Goal: Complete application form

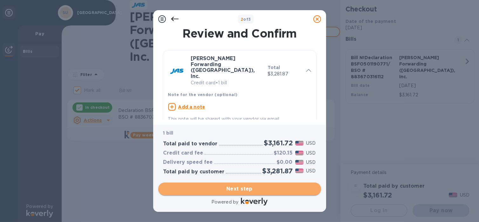
click at [273, 191] on span "Next step" at bounding box center [239, 189] width 153 height 8
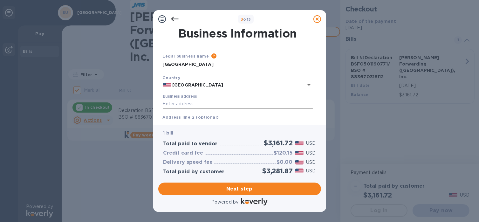
click at [218, 101] on input "Business address" at bounding box center [238, 104] width 150 height 10
type input "348 VIA [GEOGRAPHIC_DATA]"
click at [215, 118] on div "Address line 2 (optional)" at bounding box center [237, 121] width 155 height 21
click at [219, 115] on div "Address line 2 (optional)" at bounding box center [237, 121] width 155 height 21
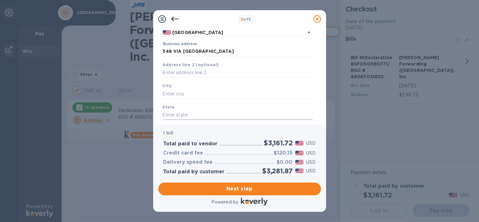
scroll to position [64, 0]
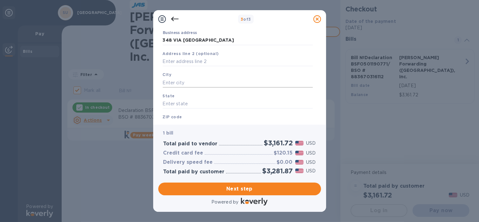
click at [206, 80] on input "text" at bounding box center [238, 83] width 150 height 10
type input "[GEOGRAPHIC_DATA]"
type input "CA"
click at [205, 115] on div "ZIP code" at bounding box center [237, 121] width 155 height 21
click at [192, 119] on div "ZIP code" at bounding box center [237, 121] width 155 height 21
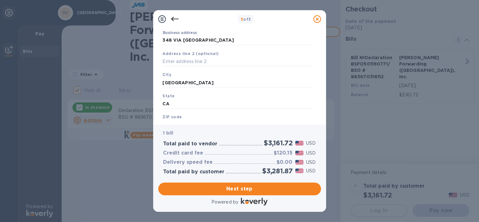
scroll to position [90, 0]
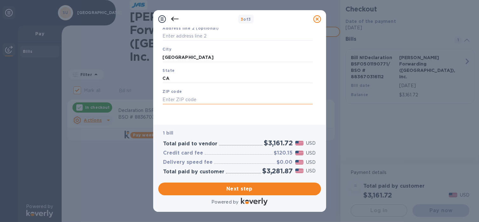
click at [188, 96] on input "text" at bounding box center [238, 100] width 150 height 10
type input "94305"
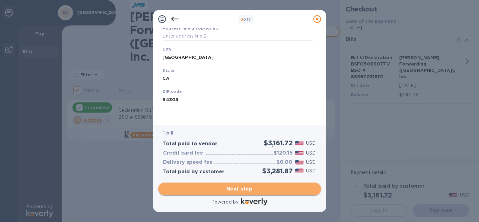
click at [269, 188] on span "Next step" at bounding box center [239, 189] width 153 height 8
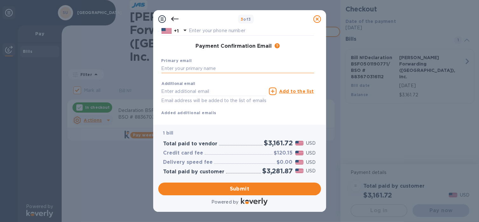
click at [219, 66] on input "text" at bounding box center [237, 69] width 153 height 10
type input "[EMAIL_ADDRESS][DOMAIN_NAME]"
click at [184, 89] on input "text" at bounding box center [213, 91] width 105 height 10
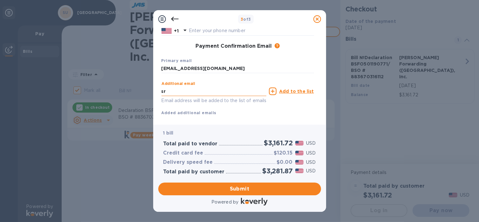
type input "s"
type input "[DOMAIN_NAME][EMAIL_ADDRESS][PERSON_NAME][DOMAIN_NAME]"
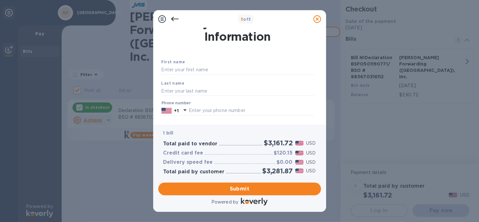
scroll to position [0, 0]
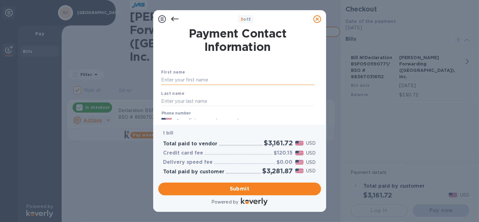
click at [216, 79] on input "text" at bounding box center [237, 80] width 153 height 10
type input "[PERSON_NAME]"
type input "LE-GRAND-[PERSON_NAME]"
type input "6508621457"
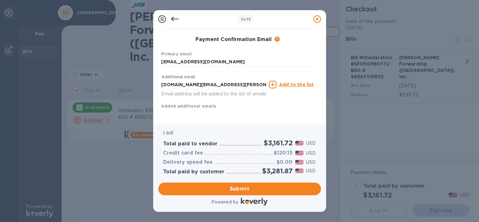
scroll to position [105, 0]
click at [290, 82] on u "Add to the list" at bounding box center [296, 84] width 35 height 5
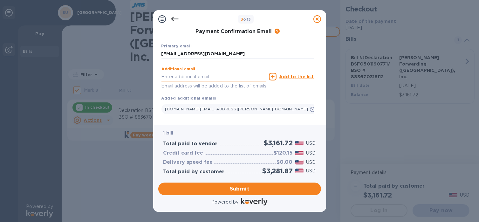
click at [209, 77] on input "text" at bounding box center [213, 77] width 105 height 10
type input "[EMAIL_ADDRESS][DOMAIN_NAME]"
click at [289, 89] on div "Additional email [EMAIL_ADDRESS][DOMAIN_NAME] Email address will be added to th…" at bounding box center [237, 76] width 155 height 29
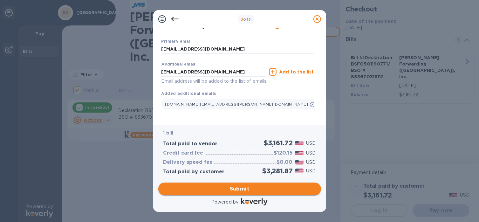
click at [256, 188] on span "Submit" at bounding box center [239, 189] width 153 height 8
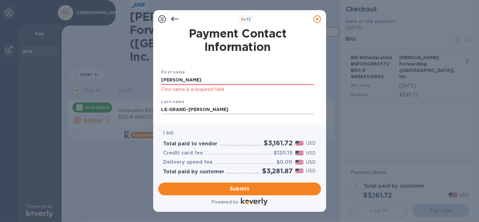
scroll to position [32, 0]
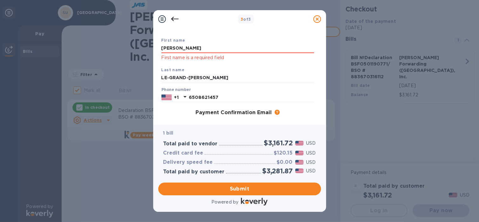
click at [218, 41] on div "First name [PERSON_NAME] First name is a required field" at bounding box center [238, 49] width 158 height 30
click at [213, 48] on input "[PERSON_NAME]" at bounding box center [237, 49] width 153 height 10
click at [286, 77] on input "LE-GRAND-[PERSON_NAME]" at bounding box center [237, 78] width 153 height 10
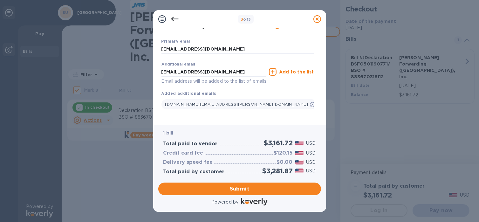
scroll to position [0, 0]
click at [244, 98] on div "[DOMAIN_NAME][EMAIL_ADDRESS][PERSON_NAME][DOMAIN_NAME]" at bounding box center [237, 103] width 153 height 13
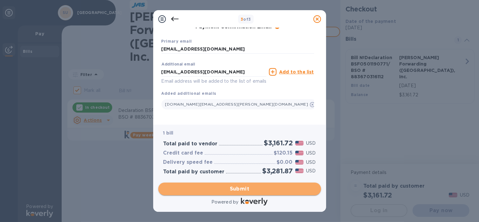
click at [272, 186] on span "Submit" at bounding box center [239, 189] width 153 height 8
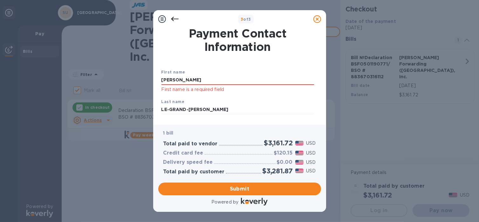
click p "First name is a required field"
click at [205, 83] on input "[PERSON_NAME]" at bounding box center [237, 80] width 153 height 10
type input "D"
type input "d"
type input "[PERSON_NAME]"
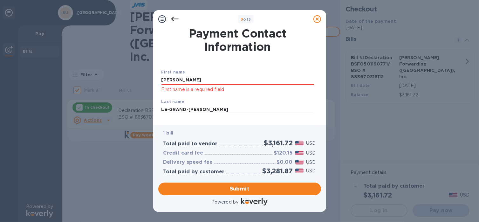
click at [294, 60] on div "First name [PERSON_NAME] First name is a required field Last name LE-GRAND-[PER…" at bounding box center [237, 142] width 155 height 171
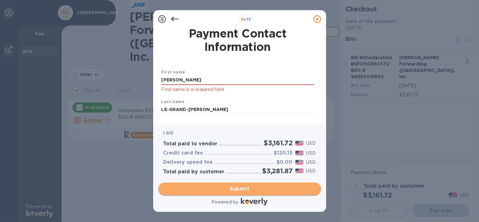
click at [230, 186] on span "Submit" at bounding box center [239, 189] width 153 height 8
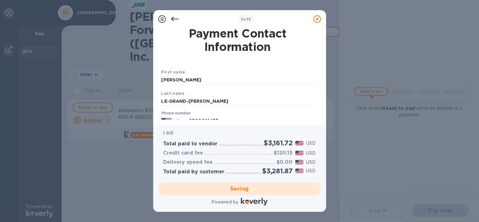
checkbox input "false"
